Goal: Transaction & Acquisition: Purchase product/service

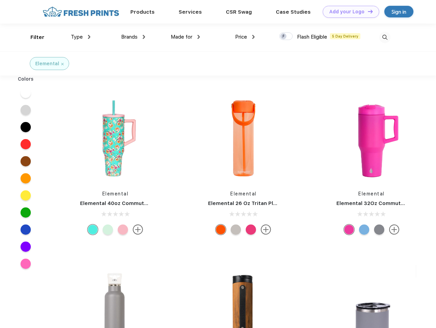
scroll to position [0, 0]
click at [348, 12] on link "Add your Logo Design Tool" at bounding box center [351, 12] width 56 height 12
click at [0, 0] on div "Design Tool" at bounding box center [0, 0] width 0 height 0
click at [367, 11] on link "Add your Logo Design Tool" at bounding box center [351, 12] width 56 height 12
click at [33, 37] on div "Filter" at bounding box center [37, 38] width 14 height 8
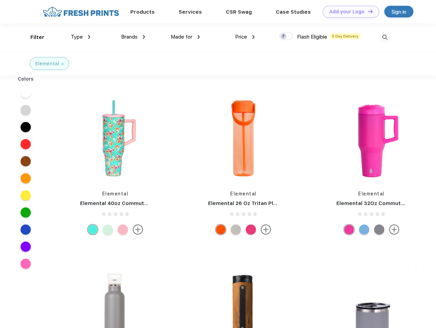
click at [81, 37] on span "Type" at bounding box center [77, 37] width 12 height 6
click at [133, 37] on span "Brands" at bounding box center [129, 37] width 16 height 6
click at [185, 37] on span "Made for" at bounding box center [182, 37] width 22 height 6
click at [245, 37] on span "Price" at bounding box center [241, 37] width 12 height 6
click at [286, 37] on div at bounding box center [285, 37] width 13 height 8
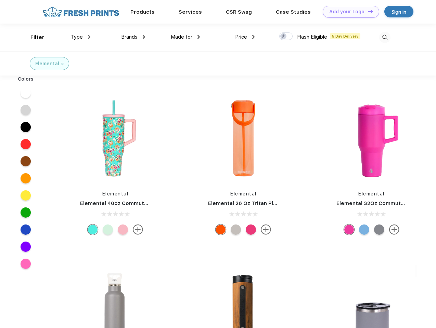
click at [284, 37] on input "checkbox" at bounding box center [281, 34] width 4 height 4
click at [385, 37] on img at bounding box center [384, 37] width 11 height 11
